Goal: Transaction & Acquisition: Obtain resource

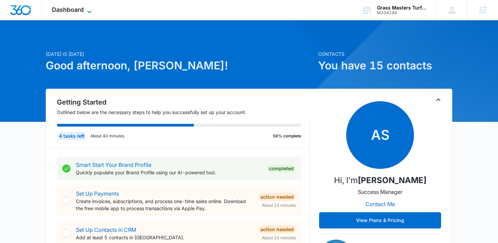
click at [73, 6] on span "Dashboard" at bounding box center [68, 9] width 32 height 7
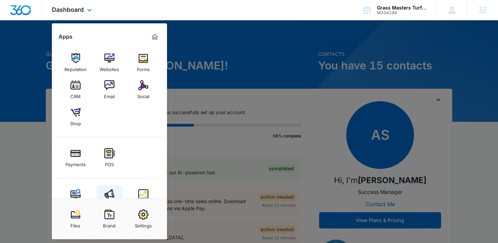
scroll to position [21, 0]
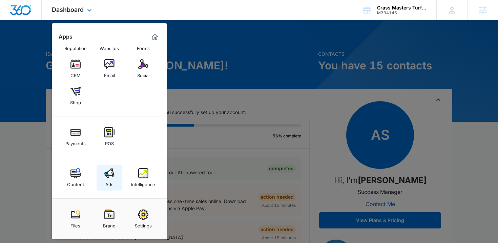
click at [112, 181] on div "Ads" at bounding box center [109, 183] width 8 height 9
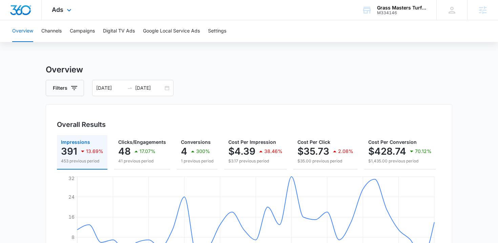
click at [70, 16] on div "Ads Apps Reputation Websites Forms CRM Email Social Shop Payments POS Content A…" at bounding box center [63, 10] width 42 height 20
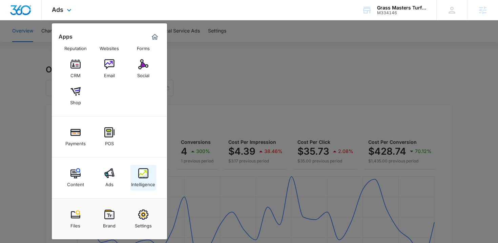
click at [141, 176] on img at bounding box center [143, 173] width 10 height 10
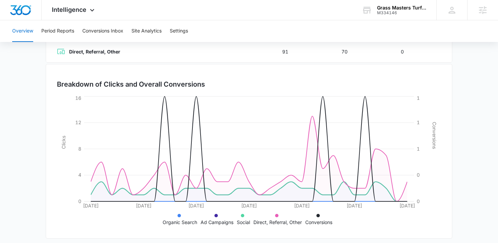
scroll to position [176, 0]
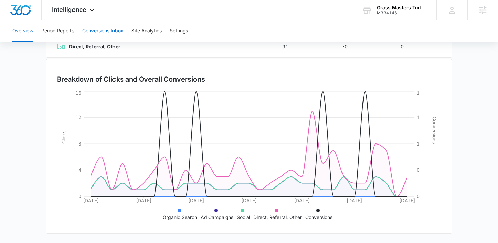
click at [103, 32] on button "Conversions Inbox" at bounding box center [102, 31] width 41 height 22
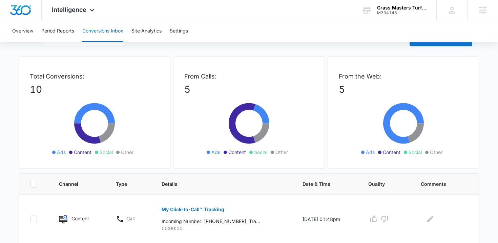
scroll to position [39, 0]
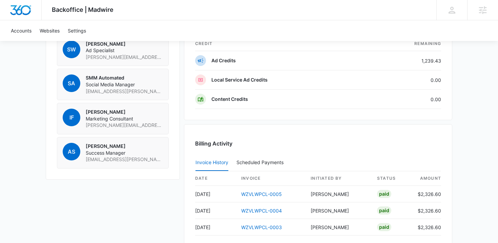
scroll to position [648, 0]
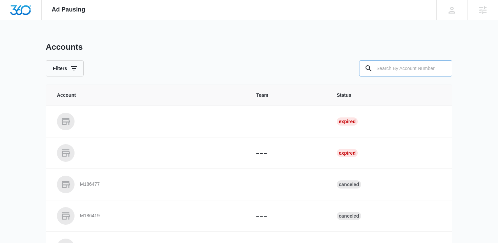
click at [408, 68] on input "text" at bounding box center [405, 68] width 93 height 16
paste input "M334146"
type input "M334146"
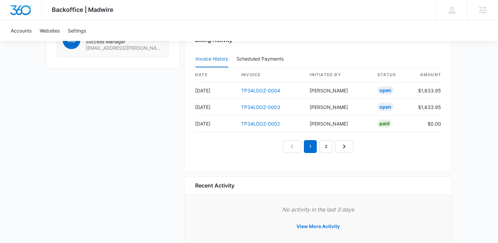
scroll to position [655, 0]
click at [267, 90] on link "TP34LDOZ-0004" at bounding box center [260, 90] width 39 height 6
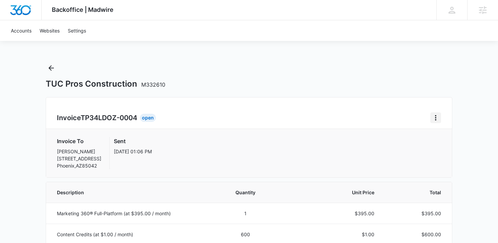
click at [433, 119] on icon "Home" at bounding box center [436, 118] width 8 height 8
click at [448, 137] on link "Download Invoice" at bounding box center [458, 137] width 39 height 6
